Goal: Obtain resource: Obtain resource

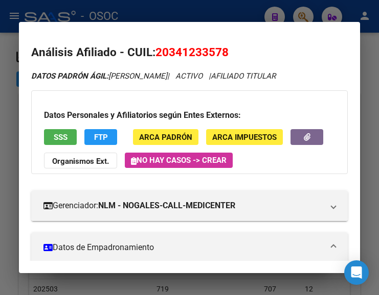
click at [12, 77] on div at bounding box center [189, 147] width 379 height 295
click at [102, 54] on div "34123357 Buscar (apellido, dni, cuil, nro traspaso, cuit, obra social) search" at bounding box center [160, 50] width 201 height 27
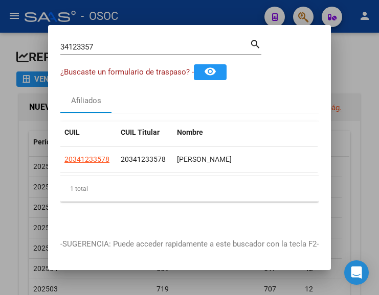
click at [106, 48] on div "34123357 Buscar (apellido, dni, [PERSON_NAME], [PERSON_NAME], cuit, obra social)" at bounding box center [154, 46] width 189 height 15
click at [106, 42] on input "34123357" at bounding box center [154, 46] width 189 height 9
paste input "28335992"
type input "28335992"
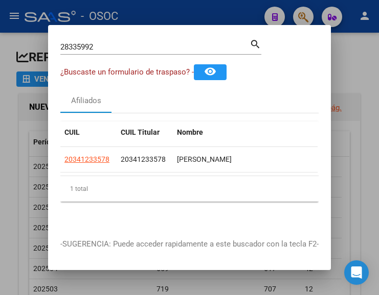
click at [251, 42] on mat-icon "search" at bounding box center [255, 43] width 12 height 12
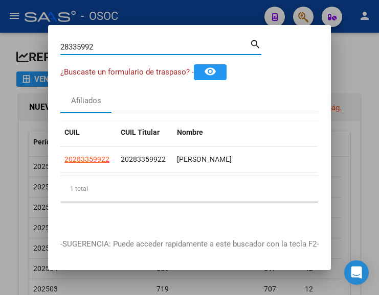
click at [88, 155] on span "20283359922" at bounding box center [86, 159] width 45 height 8
type textarea "20283359922"
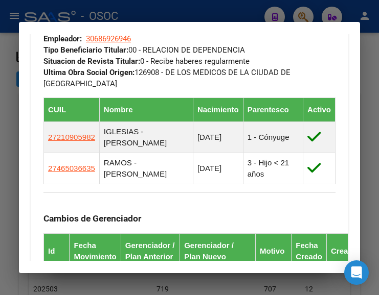
scroll to position [963, 0]
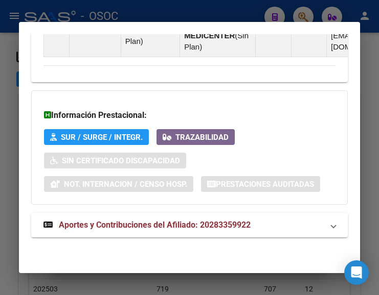
click at [105, 215] on mat-expansion-panel-header "Aportes y Contribuciones del Afiliado: 20283359922" at bounding box center [189, 225] width 316 height 25
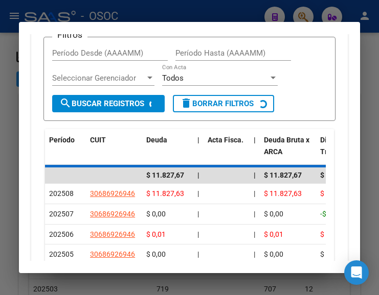
scroll to position [1158, 0]
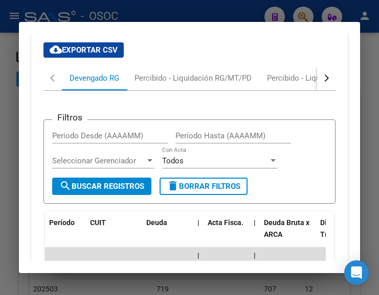
click at [166, 81] on div "cloud_download Exportar CSV Devengado RG Percibido - Liquidación RG/MT/PD Perci…" at bounding box center [189, 226] width 292 height 385
click at [166, 98] on div "cloud_download Exportar CSV Devengado RG Percibido - Liquidación RG/MT/PD Perci…" at bounding box center [189, 226] width 292 height 385
click at [170, 90] on div "Percibido - Liquidación RG/MT/PD" at bounding box center [193, 78] width 132 height 25
